Goal: Find contact information: Find contact information

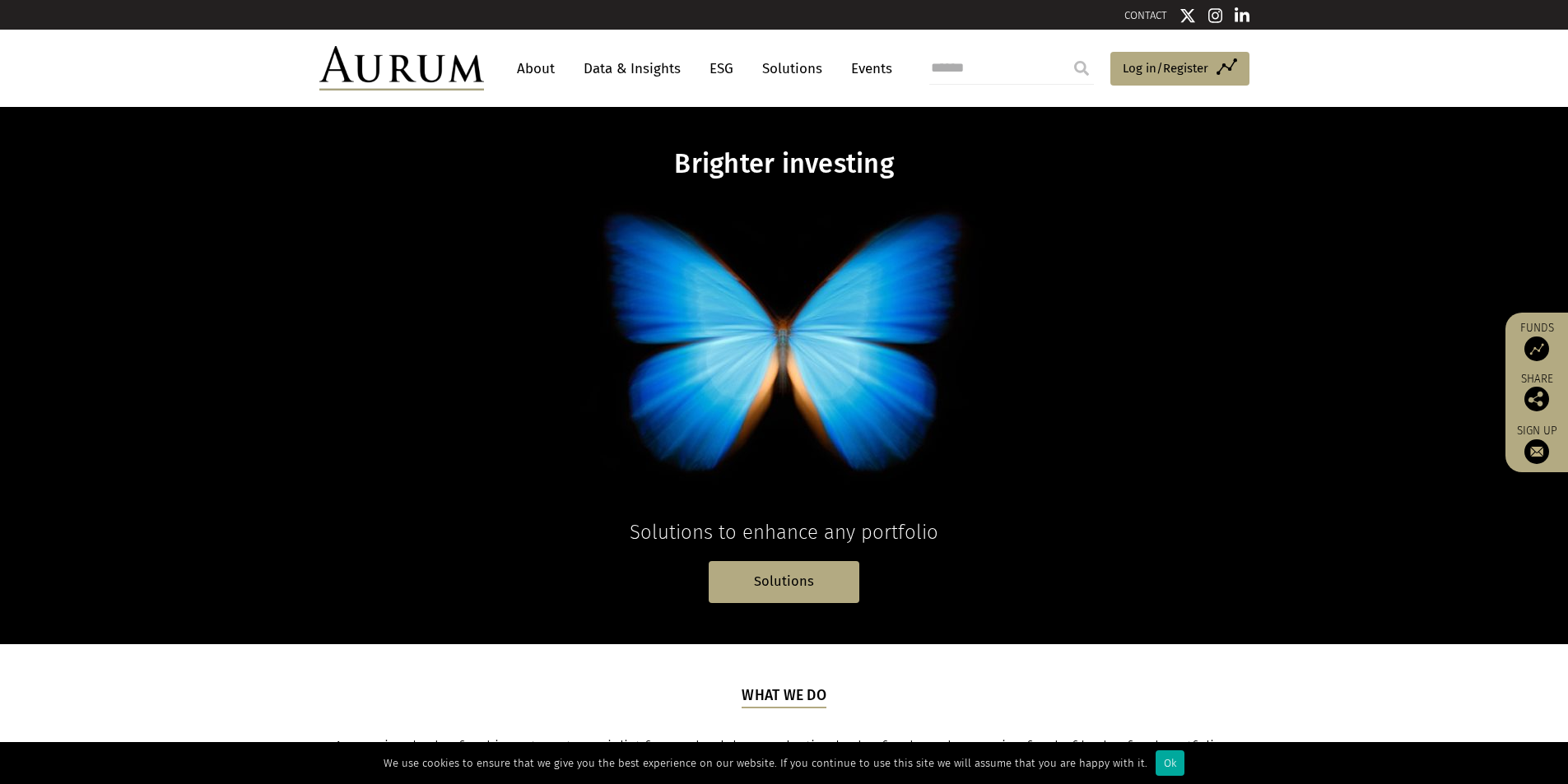
click at [536, 64] on link "About" at bounding box center [535, 69] width 54 height 31
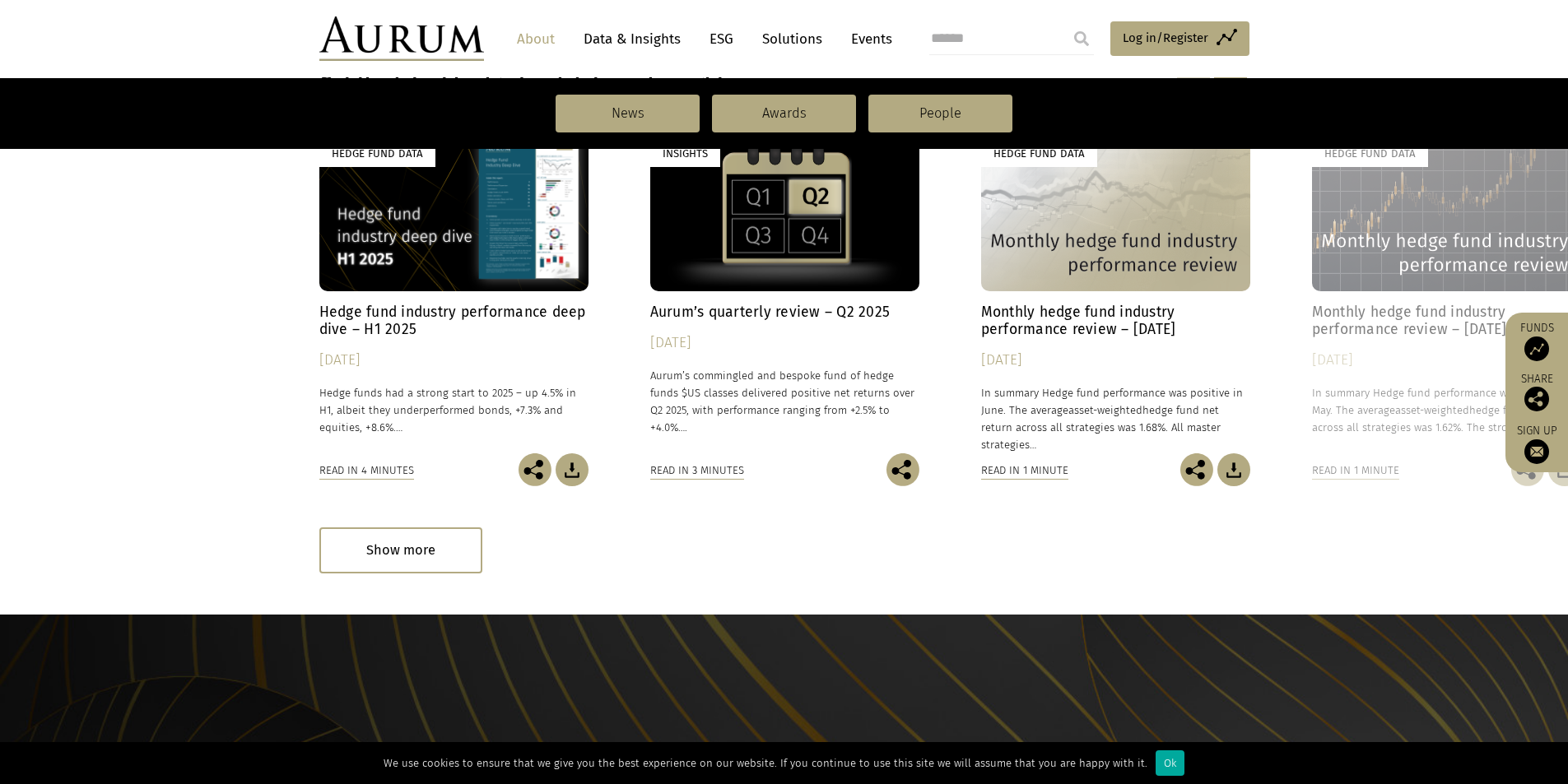
scroll to position [1671, 0]
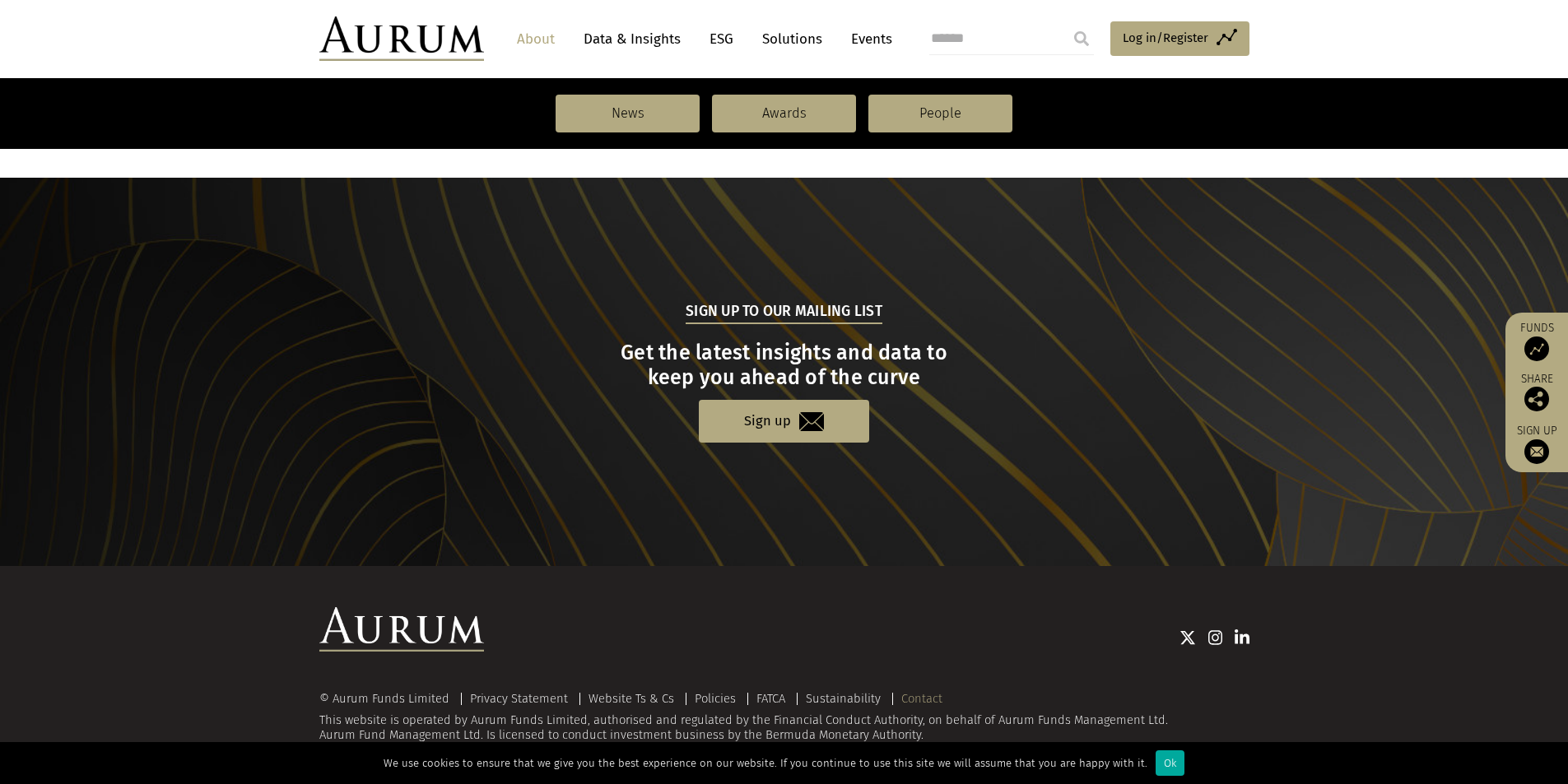
click at [906, 695] on link "Contact" at bounding box center [921, 697] width 41 height 14
